Goal: Task Accomplishment & Management: Manage account settings

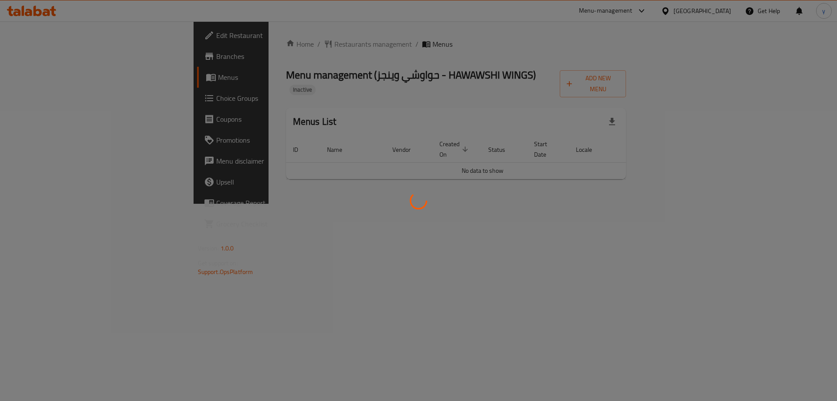
click at [689, 206] on div at bounding box center [418, 200] width 837 height 401
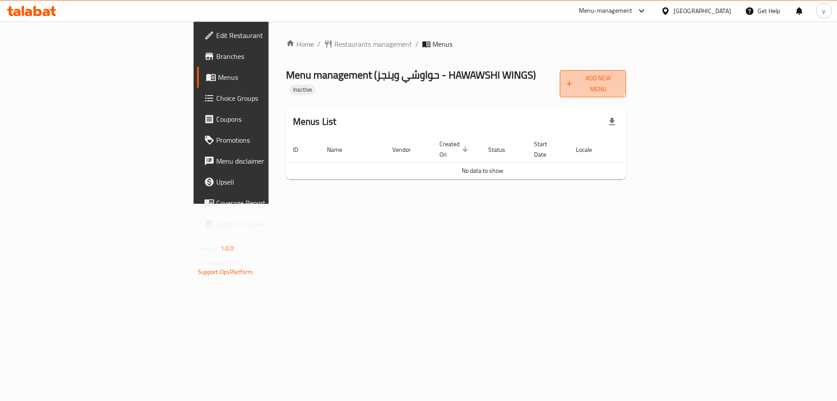
click at [626, 72] on button "Add New Menu" at bounding box center [593, 83] width 66 height 27
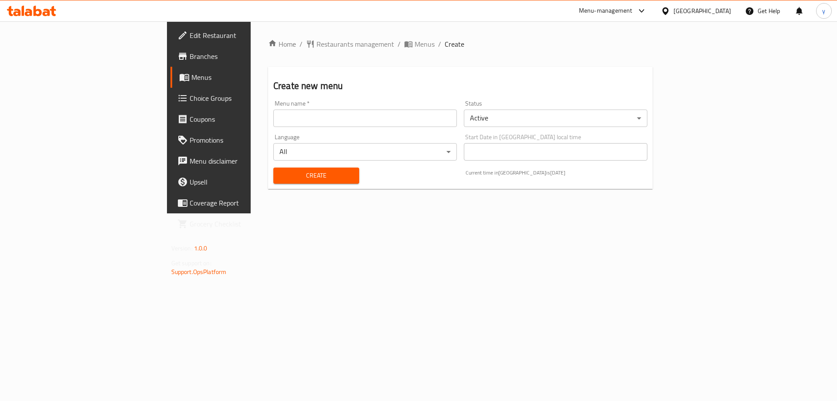
click at [275, 125] on input "text" at bounding box center [365, 117] width 184 height 17
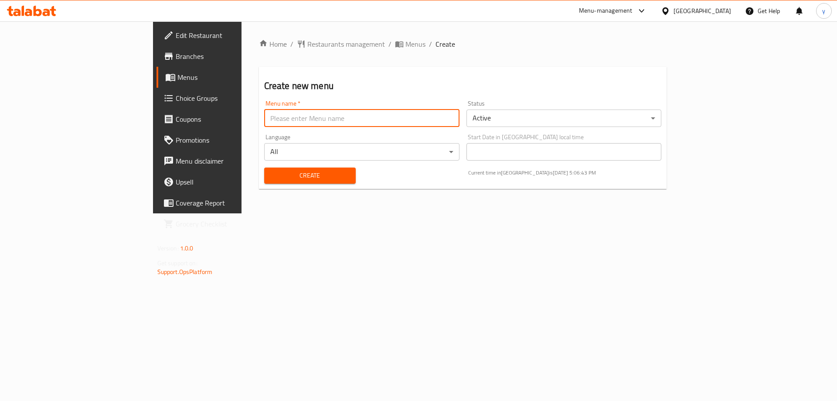
click at [264, 116] on input "text" at bounding box center [361, 117] width 195 height 17
type input "19/8"
click at [264, 167] on button "Create" at bounding box center [310, 175] width 92 height 16
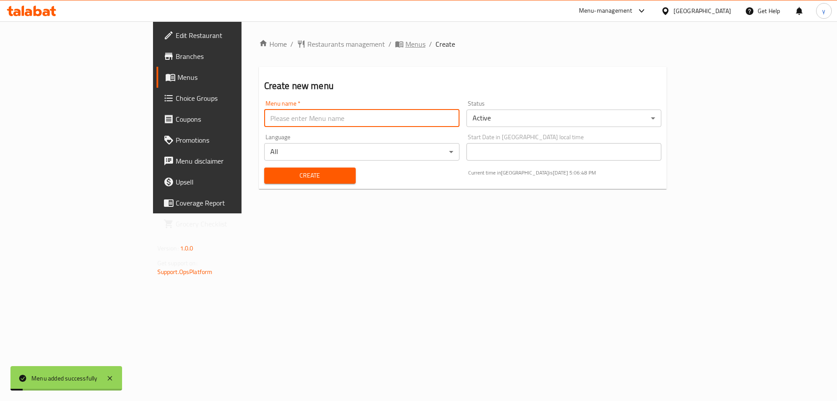
click at [406, 49] on span "Menus" at bounding box center [416, 44] width 20 height 10
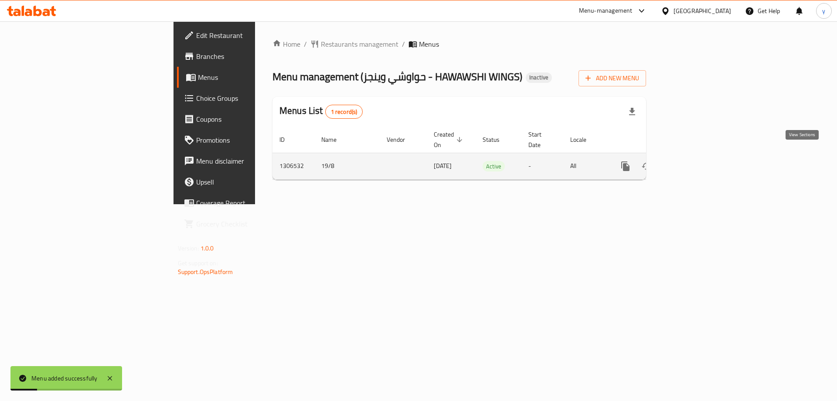
click at [694, 161] on icon "enhanced table" at bounding box center [688, 166] width 10 height 10
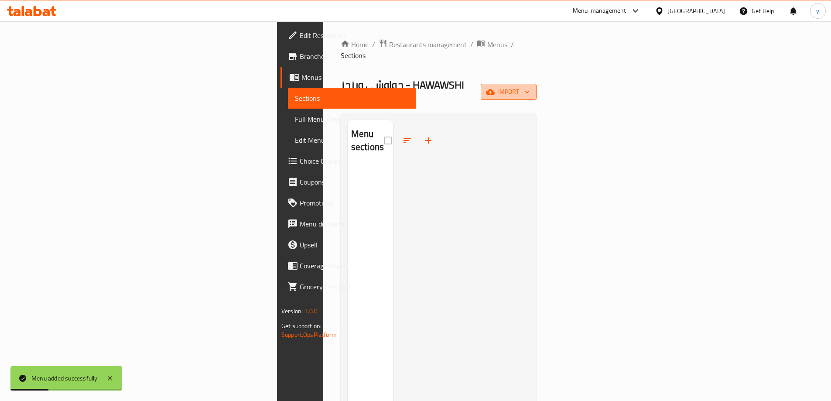
click at [529, 86] on span "import" at bounding box center [509, 91] width 42 height 11
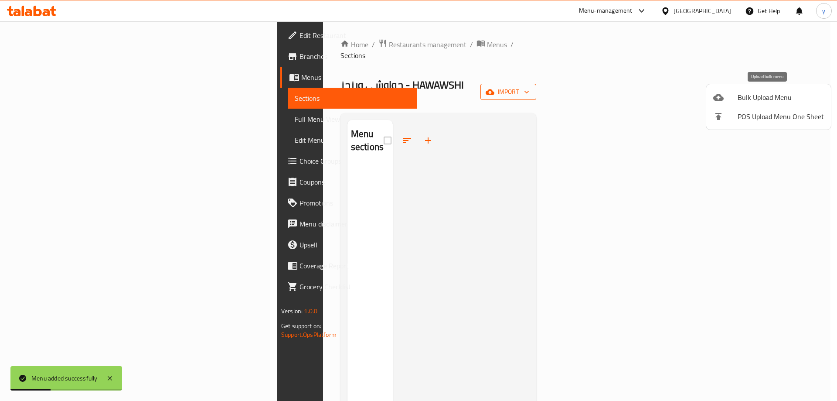
click at [736, 105] on li "Bulk Upload Menu" at bounding box center [769, 97] width 125 height 19
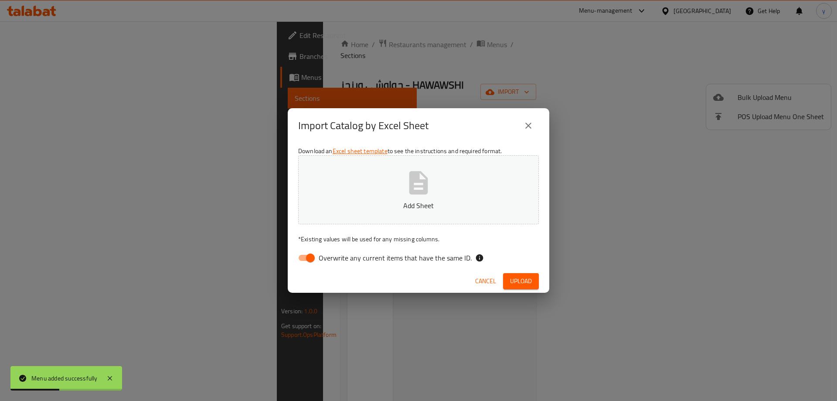
click at [431, 200] on p "Add Sheet" at bounding box center [419, 205] width 214 height 10
click at [312, 256] on input "Overwrite any current items that have the same ID." at bounding box center [311, 257] width 50 height 17
checkbox input "false"
click at [533, 278] on button "Upload" at bounding box center [521, 281] width 36 height 16
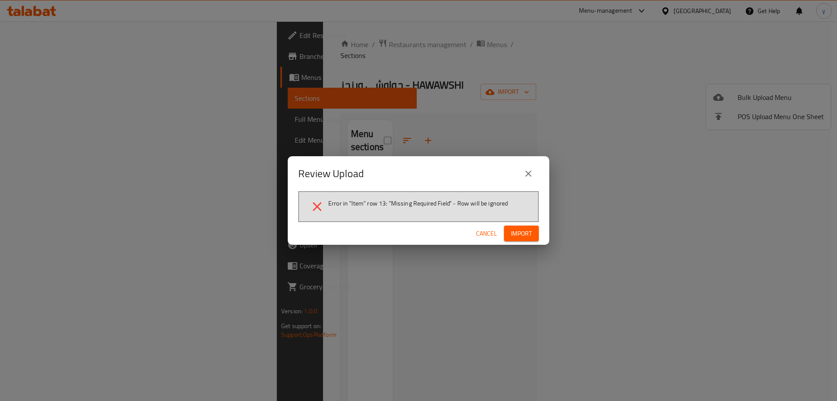
click at [529, 226] on button "Import" at bounding box center [521, 233] width 35 height 16
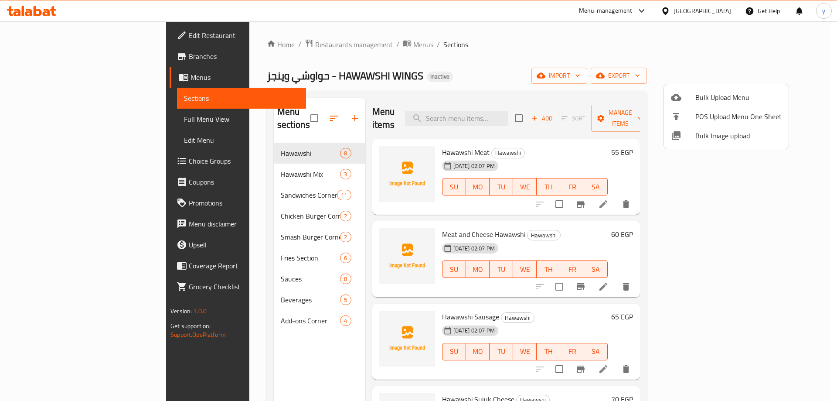
click at [756, 193] on div at bounding box center [418, 200] width 837 height 401
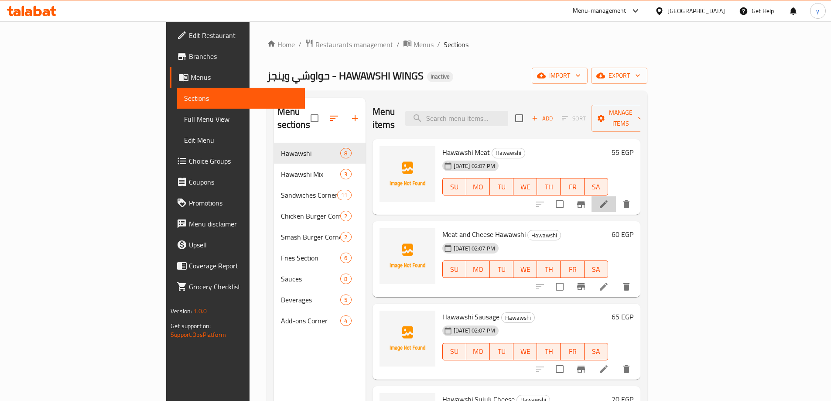
click at [616, 196] on li at bounding box center [603, 204] width 24 height 16
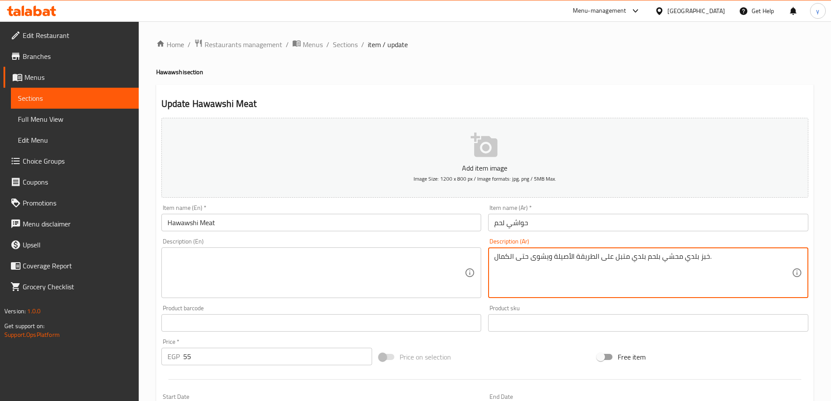
click at [577, 252] on textarea "خبز بلدي محشي بلحم بلدي متبل على الطريقة الأصيلة ويشوى حتى الكمال." at bounding box center [642, 272] width 297 height 41
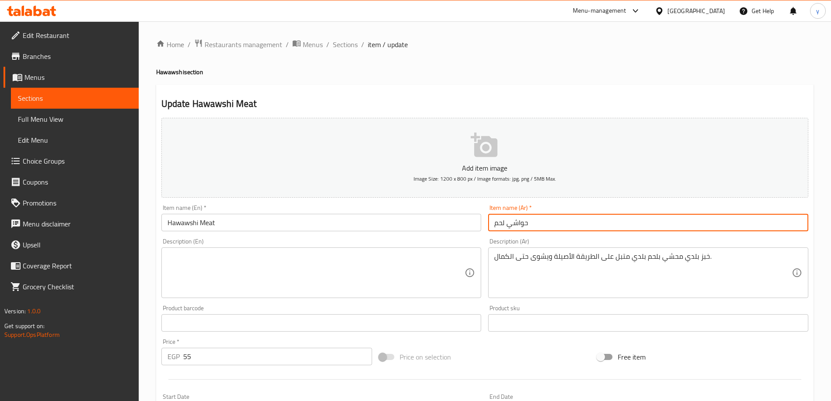
click at [565, 224] on input "حواشي لحم" at bounding box center [648, 222] width 320 height 17
click at [791, 221] on input "حواشي لحم" at bounding box center [648, 222] width 320 height 17
type input "حواوشي لحم"
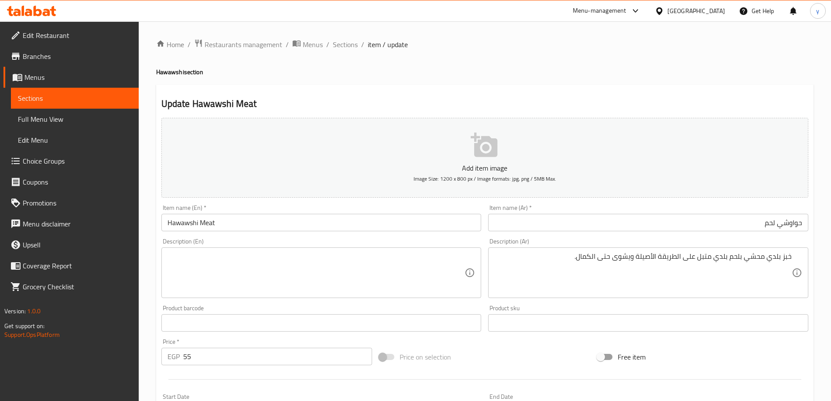
click at [171, 279] on textarea at bounding box center [315, 272] width 297 height 41
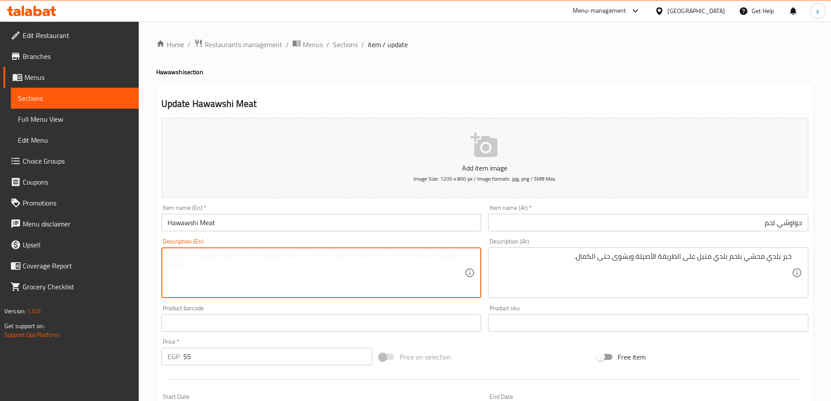
paste textarea "Local bread stuffed with local meat, seasoned in the authentic way and grilled …"
click at [172, 256] on textarea "Local bread stuffed with local meat, seasoned in the authentic way and grilled …" at bounding box center [315, 272] width 297 height 41
click at [400, 255] on textarea "baladi bread stuffed with baladi meat, seasoned in the authentic way and grille…" at bounding box center [315, 272] width 297 height 41
click at [278, 254] on textarea "Baladi bread stuffed with baladi meat, seasoned in the authentic way and grille…" at bounding box center [315, 272] width 297 height 41
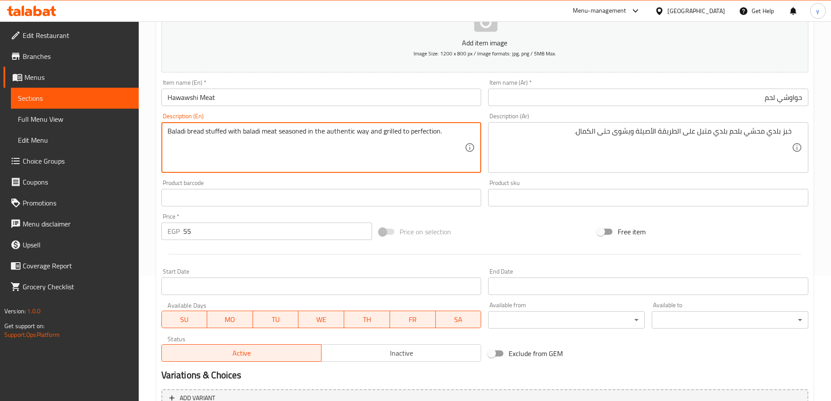
scroll to position [215, 0]
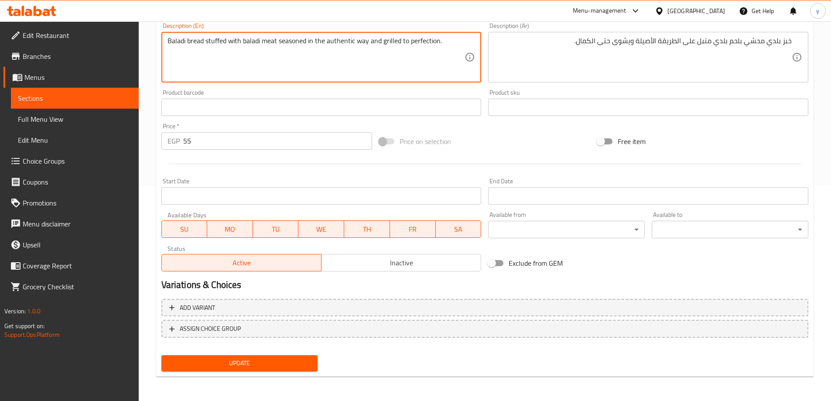
type textarea "Baladi bread stuffed with baladi meat seasoned in the authentic way and grilled…"
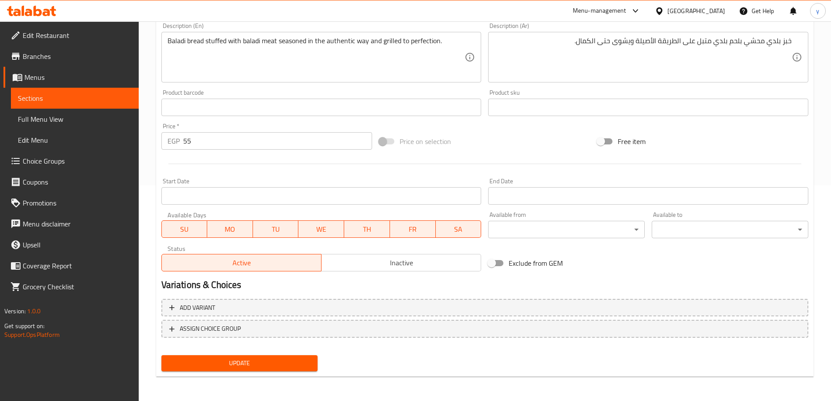
click at [257, 365] on span "Update" at bounding box center [239, 363] width 143 height 11
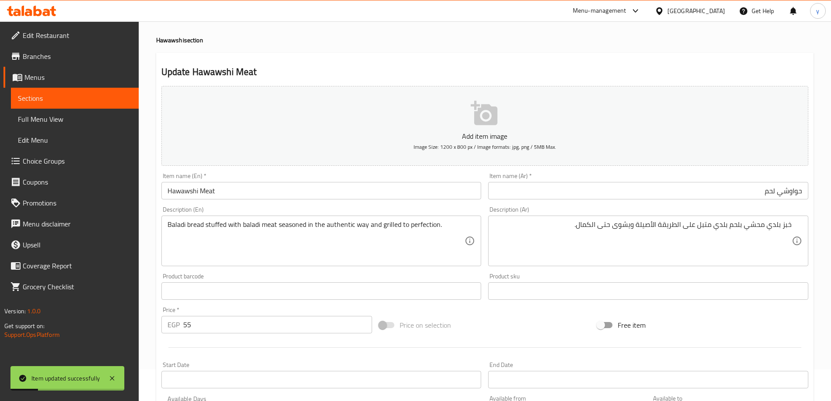
scroll to position [0, 0]
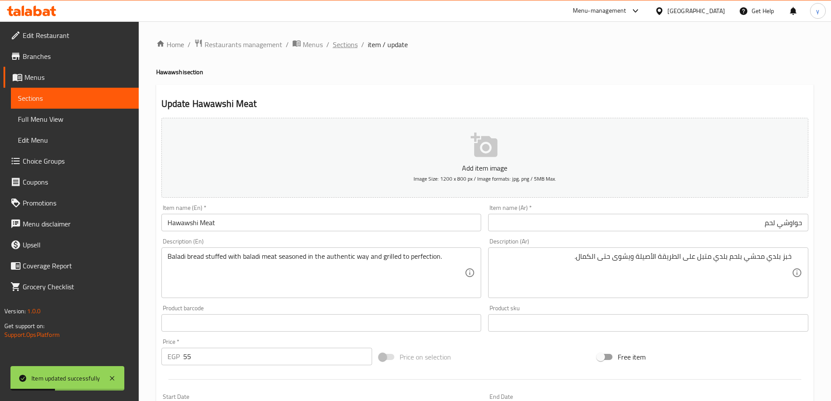
click at [341, 44] on span "Sections" at bounding box center [345, 44] width 25 height 10
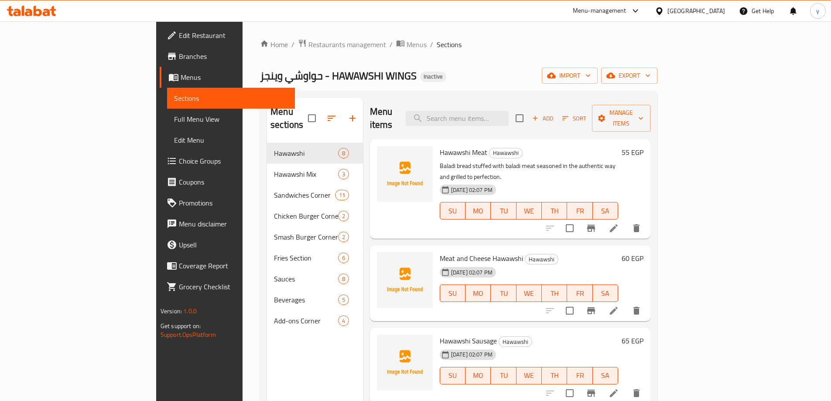
click at [619, 305] on icon at bounding box center [613, 310] width 10 height 10
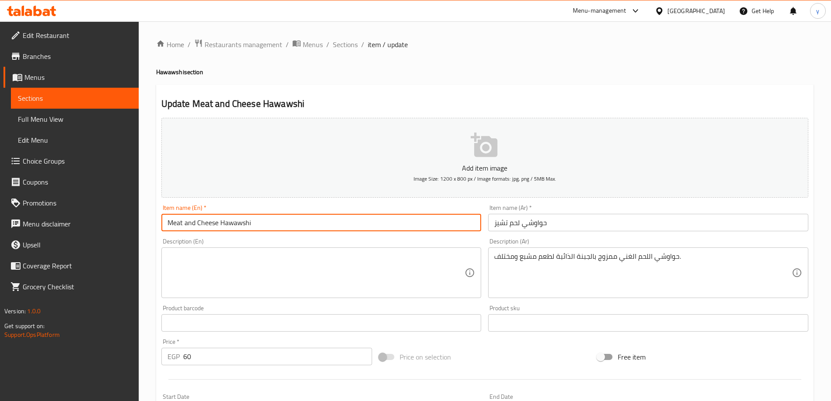
click at [279, 224] on input "Meat and Cheese Hawawshi" at bounding box center [321, 222] width 320 height 17
click at [236, 226] on input "Hawawshi Cheese Meat" at bounding box center [321, 222] width 320 height 17
click at [235, 220] on input "Hawawshi Cheese Meat" at bounding box center [321, 222] width 320 height 17
click at [246, 223] on input "Hawawshi Cheese Meat" at bounding box center [321, 222] width 320 height 17
drag, startPoint x: 238, startPoint y: 223, endPoint x: 224, endPoint y: 230, distance: 15.4
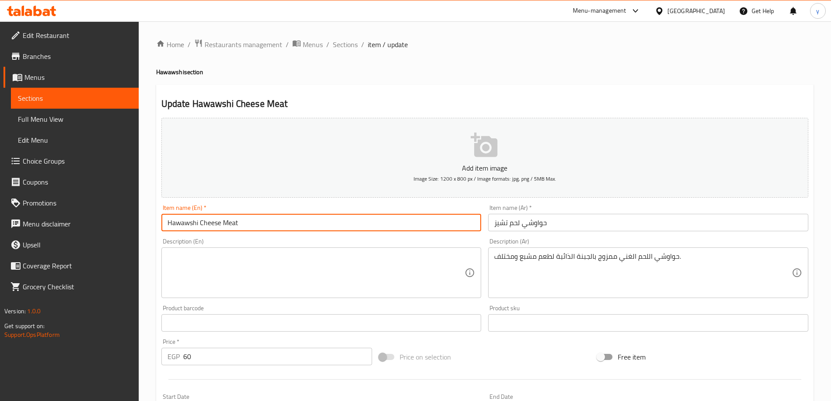
click at [224, 230] on input "Hawawshi Cheese Meat" at bounding box center [321, 222] width 320 height 17
click at [199, 222] on input "Hawawshi Cheese" at bounding box center [321, 222] width 320 height 17
paste input "Meat"
click at [242, 222] on input "Hawawshi Meat Cheese" at bounding box center [321, 222] width 320 height 17
click at [269, 228] on input "Hawawshi Meat Cheese" at bounding box center [321, 222] width 320 height 17
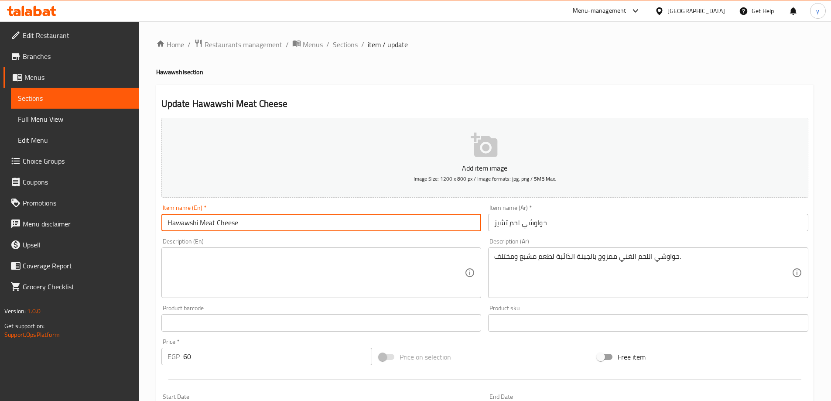
click at [268, 226] on input "Hawawshi Meat Cheese" at bounding box center [321, 222] width 320 height 17
click at [208, 223] on input "Hawawshi Meat Cheese" at bounding box center [321, 222] width 320 height 17
drag, startPoint x: 198, startPoint y: 224, endPoint x: 137, endPoint y: 233, distance: 60.9
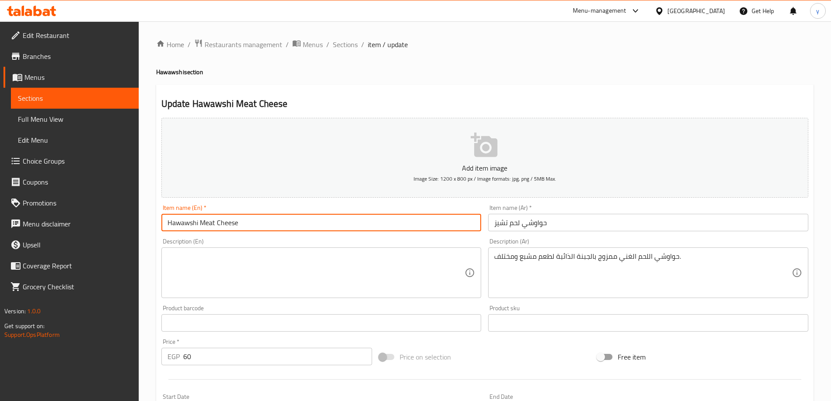
click at [137, 233] on div "Edit Restaurant Branches Menus Sections Full Menu View Edit Menu Choice Groups …" at bounding box center [415, 318] width 831 height 595
type input "Hawawshi Meat Cheese"
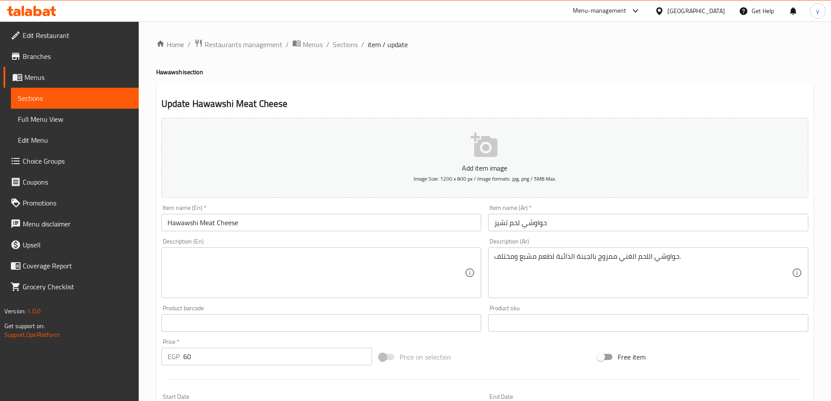
click at [294, 215] on input "Hawawshi Meat Cheese" at bounding box center [321, 222] width 320 height 17
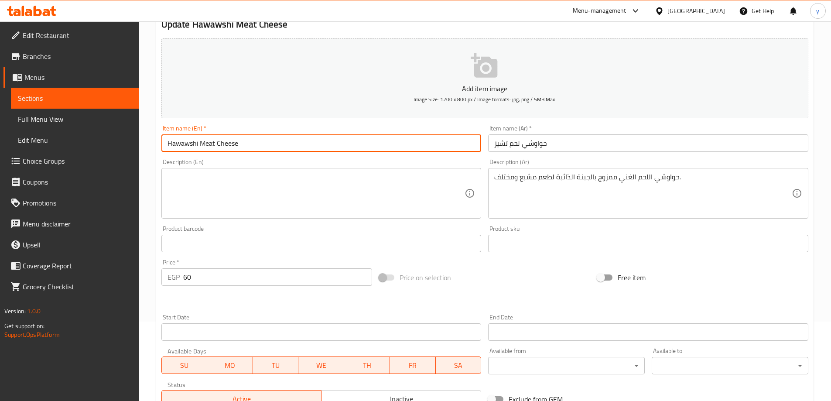
scroll to position [87, 0]
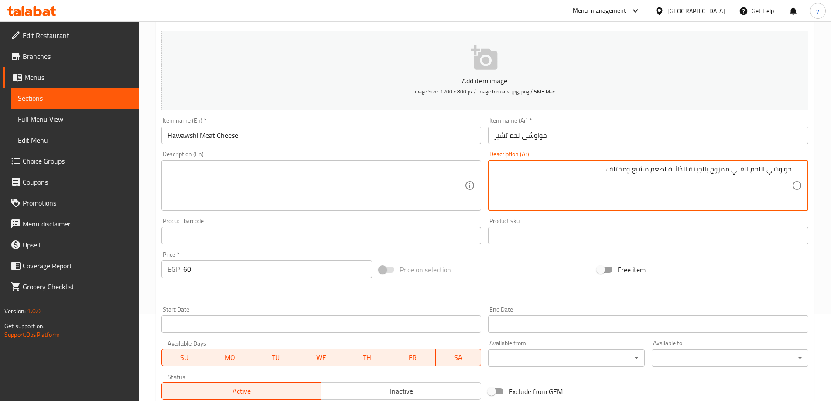
click at [617, 172] on textarea "حواوشي اللحم الغني ممزوج بالجبنة الذائبة لطعم مشبع ومختلف." at bounding box center [642, 185] width 297 height 41
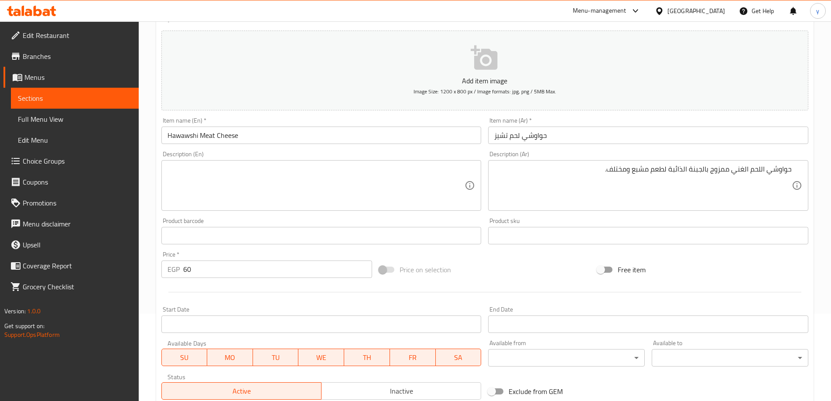
click at [382, 165] on textarea at bounding box center [315, 185] width 297 height 41
paste textarea "Rich meat hawawshi mixed with melted cheese for a satisfying and different tast…"
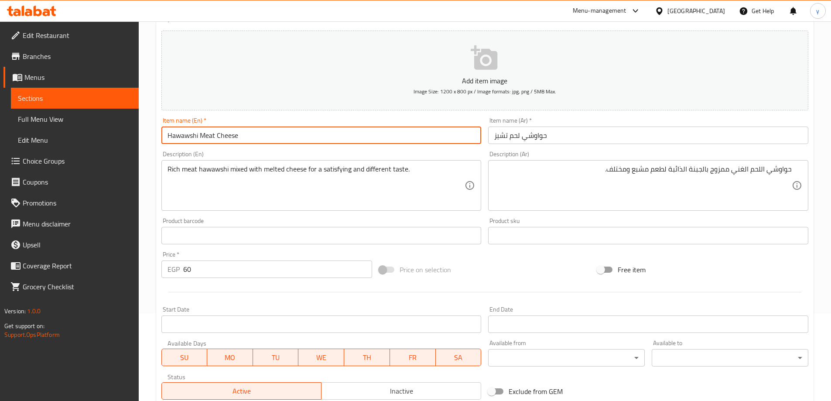
drag, startPoint x: 198, startPoint y: 135, endPoint x: 164, endPoint y: 144, distance: 34.8
click at [164, 144] on input "Hawawshi Meat Cheese" at bounding box center [321, 134] width 320 height 17
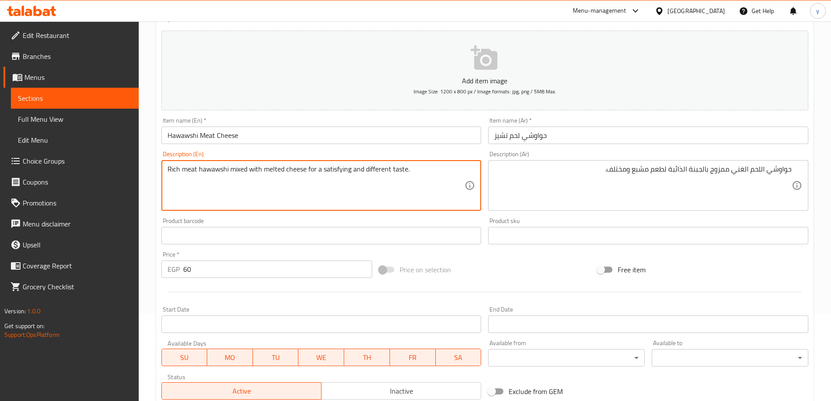
drag, startPoint x: 229, startPoint y: 171, endPoint x: 199, endPoint y: 181, distance: 31.3
paste textarea "Hawawshi"
click at [368, 172] on textarea "Rich meat Hawawshi mixed with melted cheese for a satisfying and different tast…" at bounding box center [315, 185] width 297 height 41
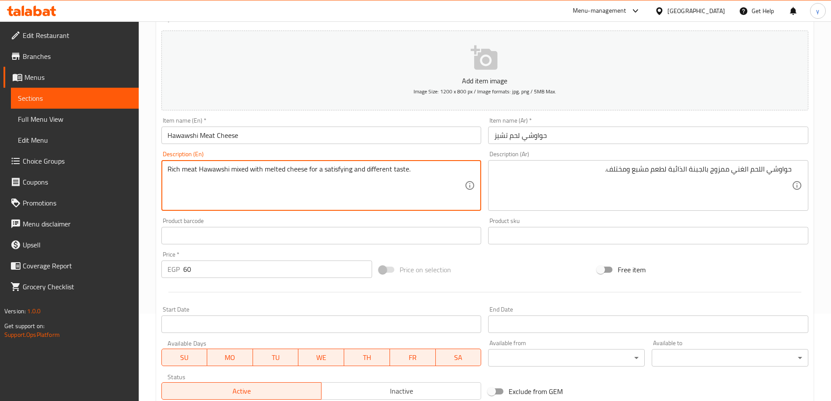
type textarea "Rich meat hawawshi mixed with melted cheese for a satisfying and different tast…"
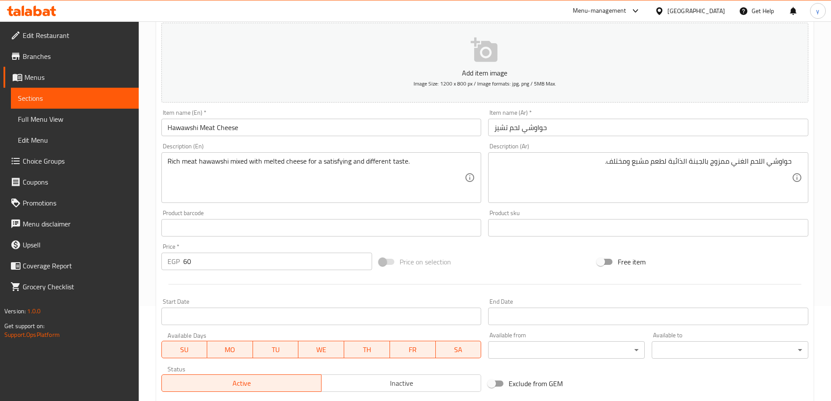
scroll to position [85, 0]
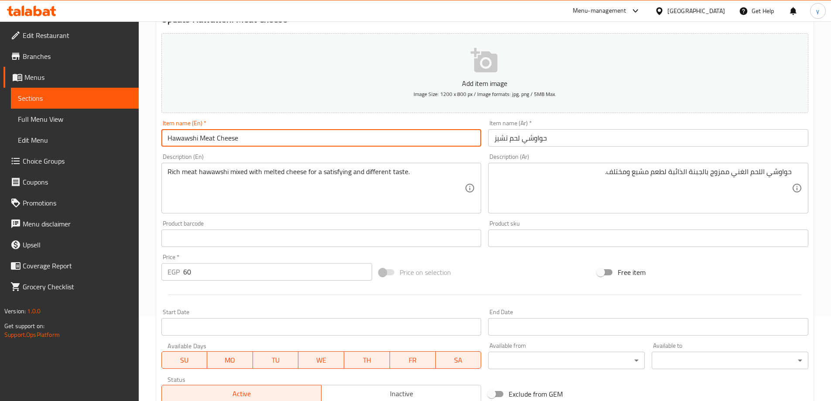
click at [289, 131] on input "Hawawshi Meat Cheese" at bounding box center [321, 137] width 320 height 17
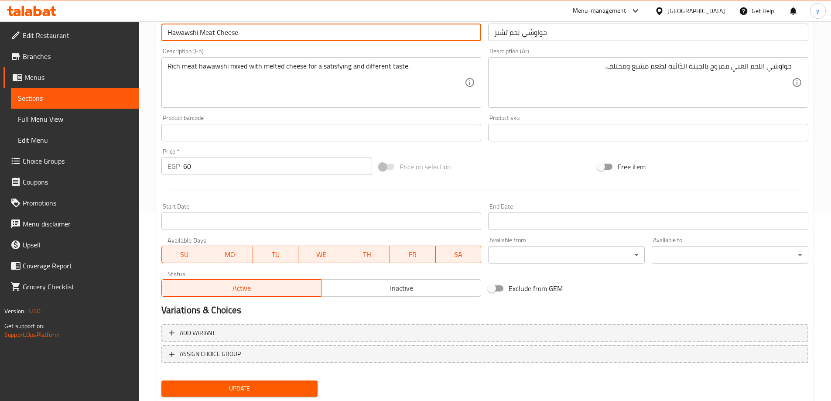
scroll to position [215, 0]
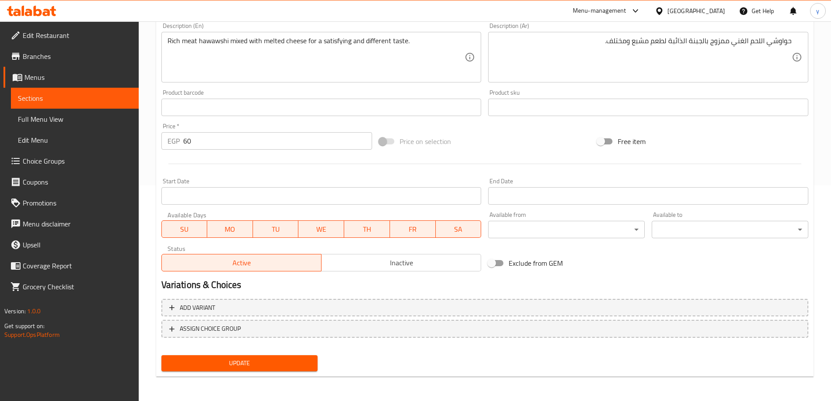
click at [254, 363] on span "Update" at bounding box center [239, 363] width 143 height 11
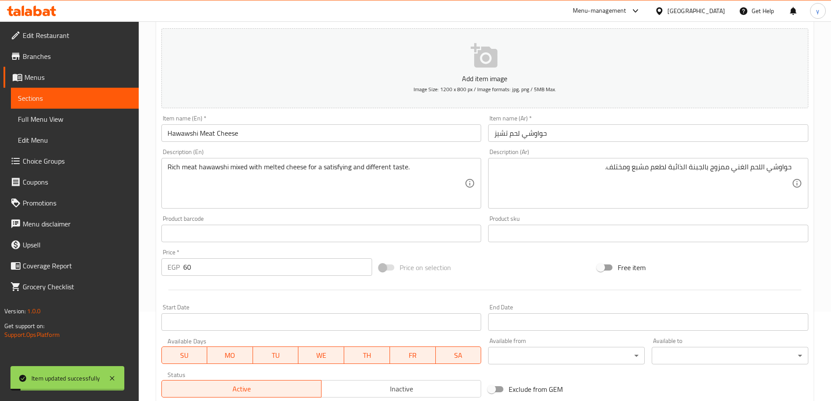
scroll to position [0, 0]
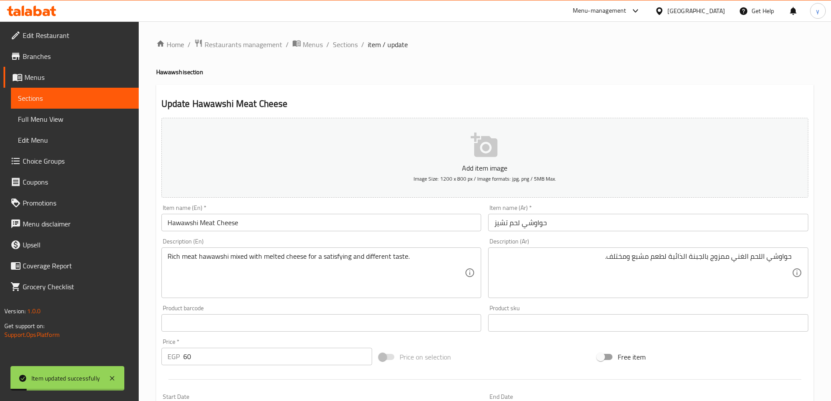
click at [347, 41] on span "Sections" at bounding box center [345, 44] width 25 height 10
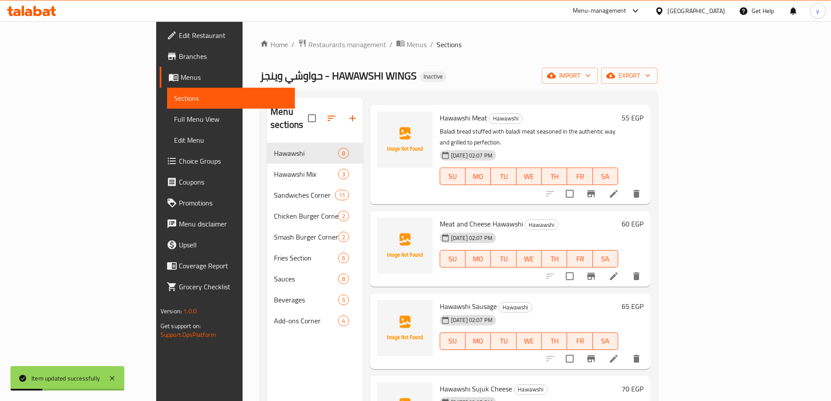
scroll to position [87, 0]
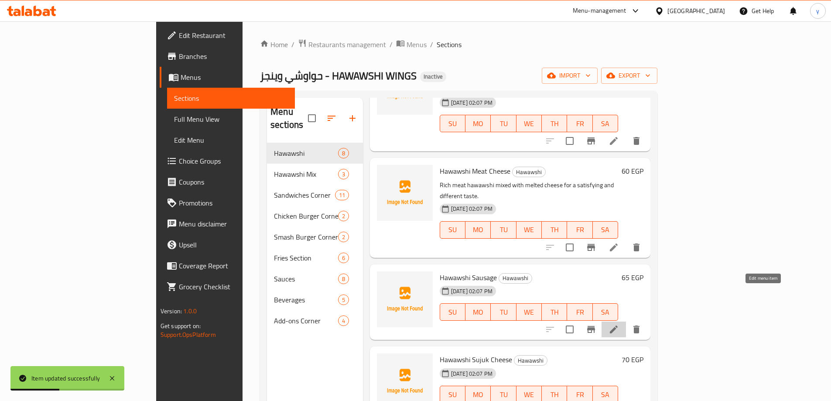
click at [619, 324] on icon at bounding box center [613, 329] width 10 height 10
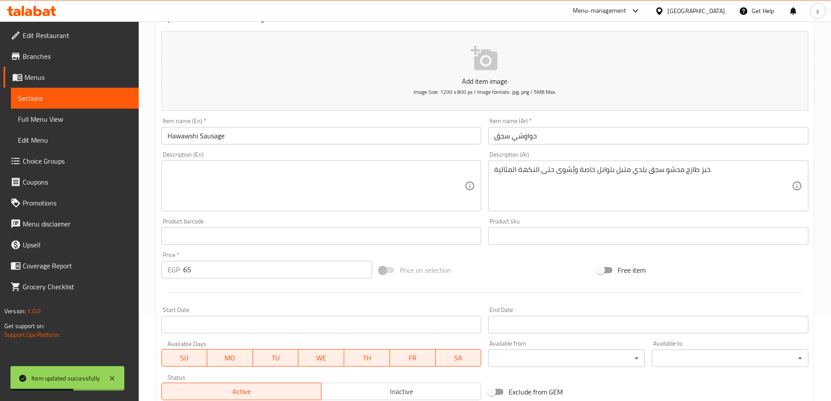
scroll to position [87, 0]
click at [255, 138] on input "Hawawshi Sausage" at bounding box center [321, 134] width 320 height 17
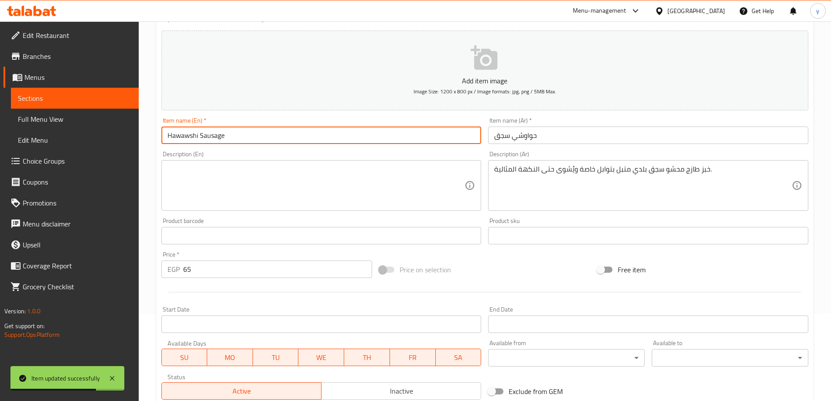
click at [255, 138] on input "Hawawshi Sausage" at bounding box center [321, 134] width 320 height 17
click at [198, 138] on input "Hawawshi Sausage" at bounding box center [321, 134] width 320 height 17
drag, startPoint x: 198, startPoint y: 136, endPoint x: 167, endPoint y: 140, distance: 31.7
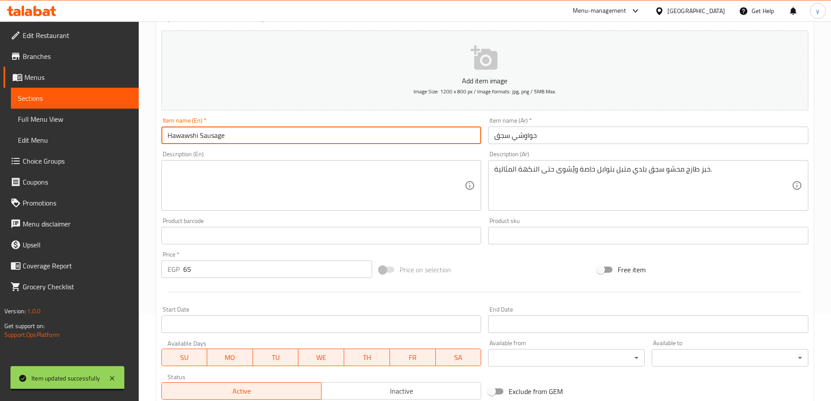
click at [167, 140] on input "Hawawshi Sausage" at bounding box center [321, 134] width 320 height 17
click at [258, 135] on input "Hawawshi Sausage" at bounding box center [321, 134] width 320 height 17
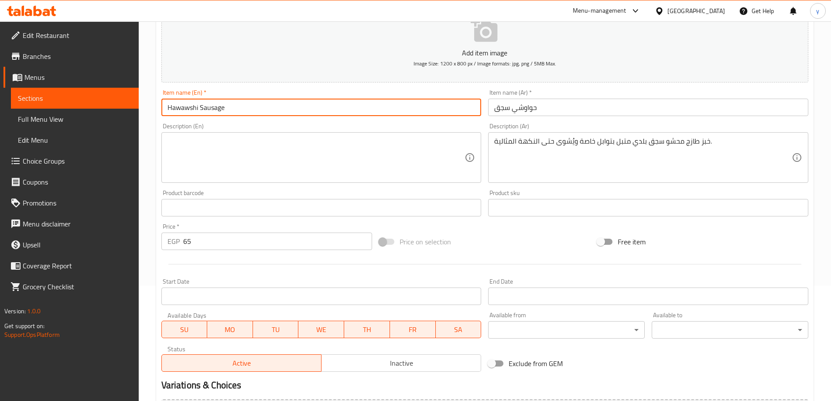
scroll to position [131, 0]
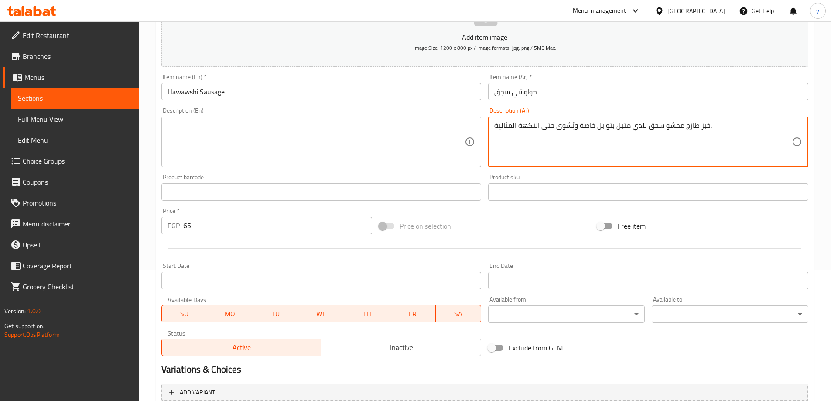
click at [689, 128] on textarea "خبز طازج محشو سجق بلدي متبل بتوابل خاصة ويُشوى حتى النكهة المثالية." at bounding box center [642, 141] width 297 height 41
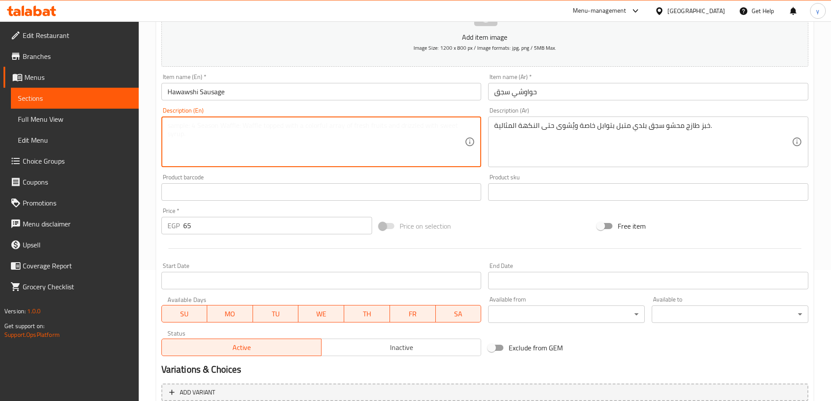
click at [419, 131] on textarea at bounding box center [315, 141] width 297 height 41
paste textarea "Fresh bread stuffed with local sausage marinated with special spices and grille…"
type textarea "Fresh bread stuffed with local sausage marinated with special spices and grille…"
